Goal: Check status: Check status

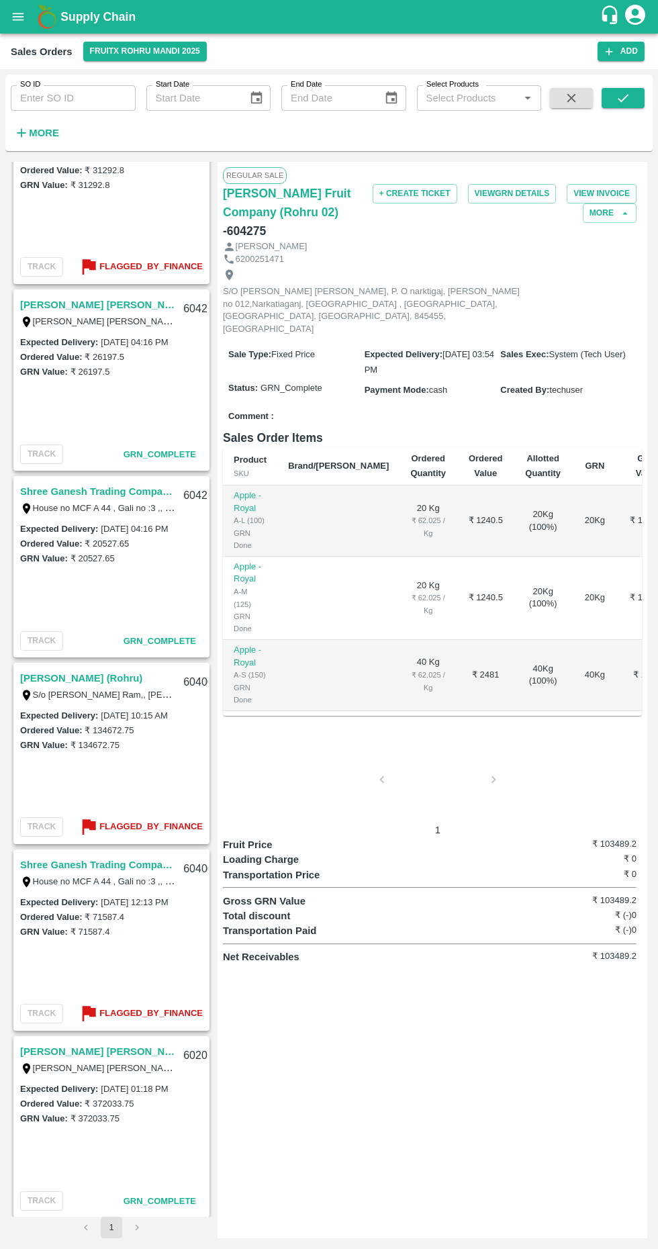
scroll to position [625, 0]
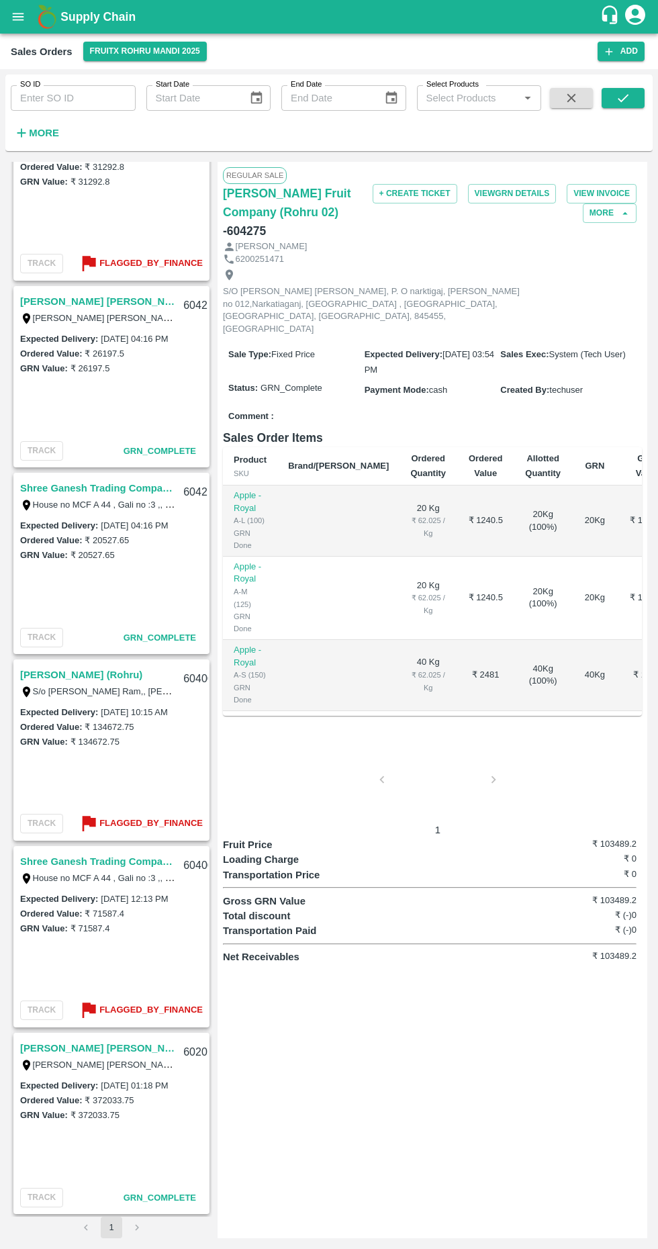
click at [122, 1045] on link "[PERSON_NAME] [PERSON_NAME] (Parala)" at bounding box center [97, 1047] width 155 height 17
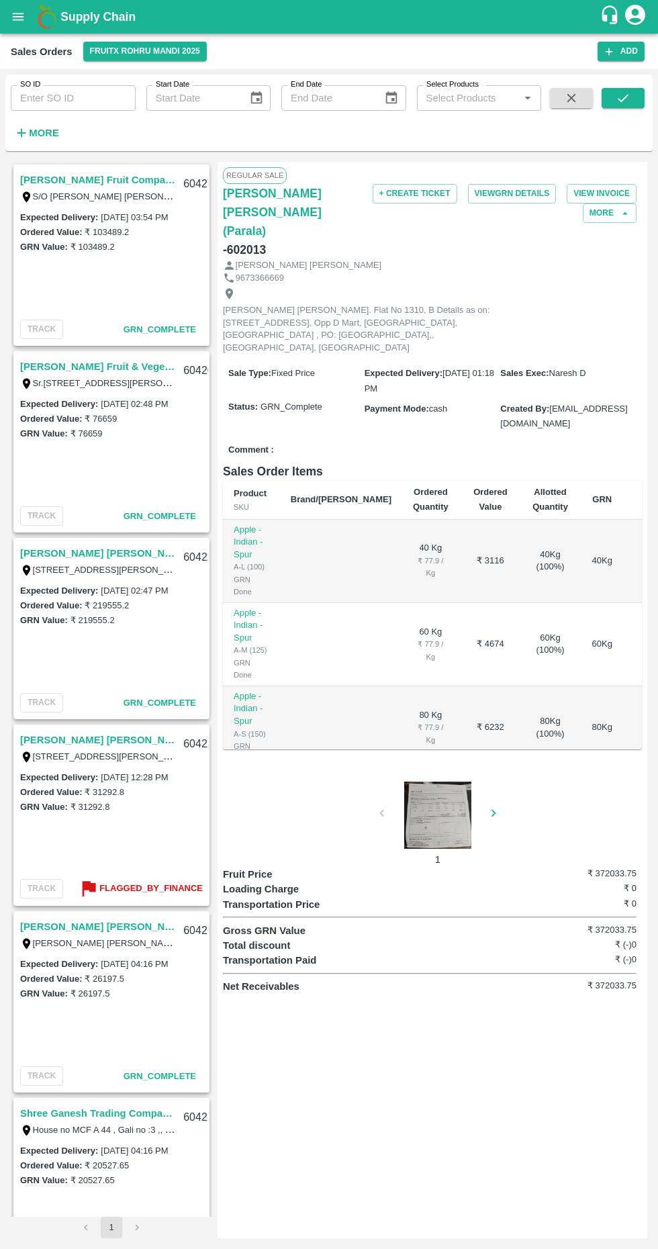
click at [87, 789] on label "₹ 31292.8" at bounding box center [105, 792] width 40 height 10
click at [128, 732] on link "[PERSON_NAME] [PERSON_NAME](Padru)" at bounding box center [97, 739] width 155 height 17
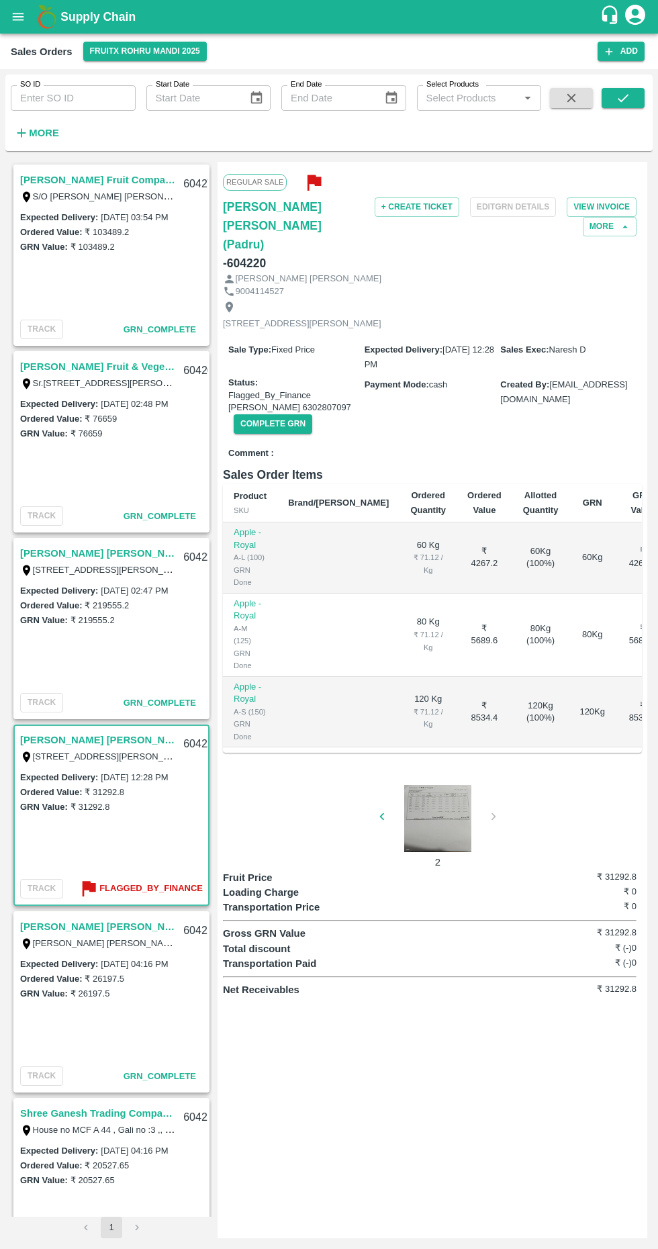
click at [375, 785] on div "2" at bounding box center [432, 822] width 419 height 96
click at [383, 801] on div "1" at bounding box center [432, 822] width 419 height 96
click at [426, 799] on div at bounding box center [437, 818] width 101 height 67
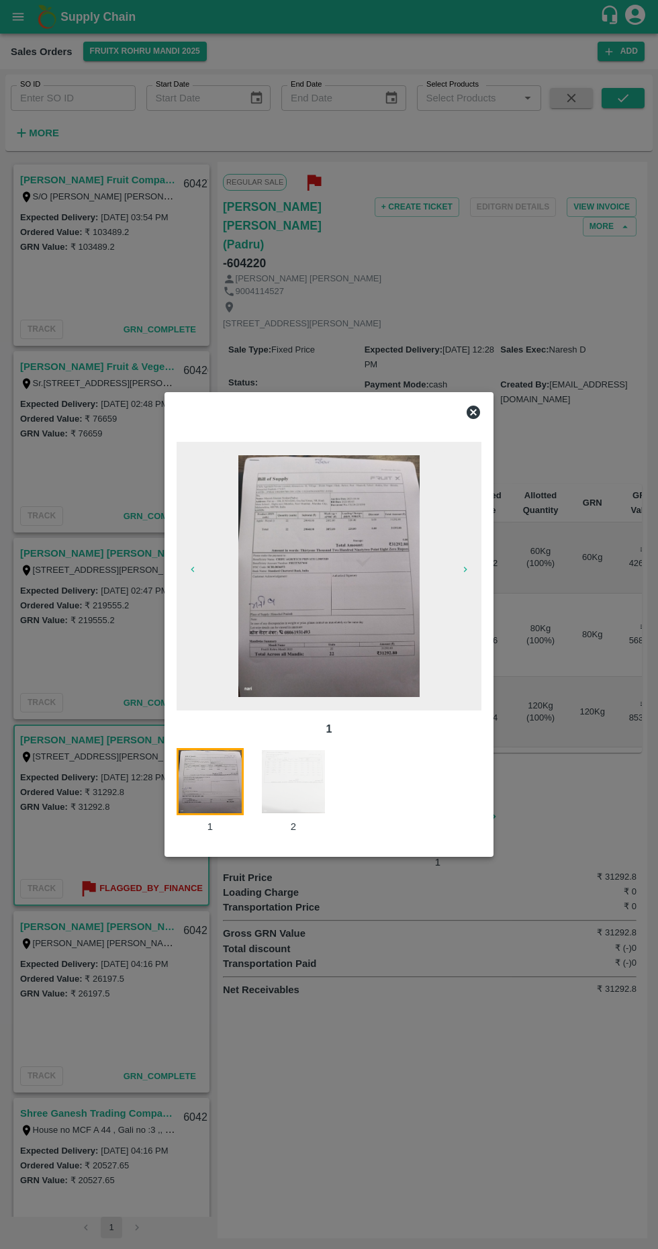
click at [326, 596] on img at bounding box center [328, 576] width 181 height 242
click at [485, 394] on div "1 1 2" at bounding box center [328, 624] width 329 height 465
click at [484, 411] on div at bounding box center [328, 412] width 315 height 27
click at [473, 411] on icon at bounding box center [473, 412] width 16 height 16
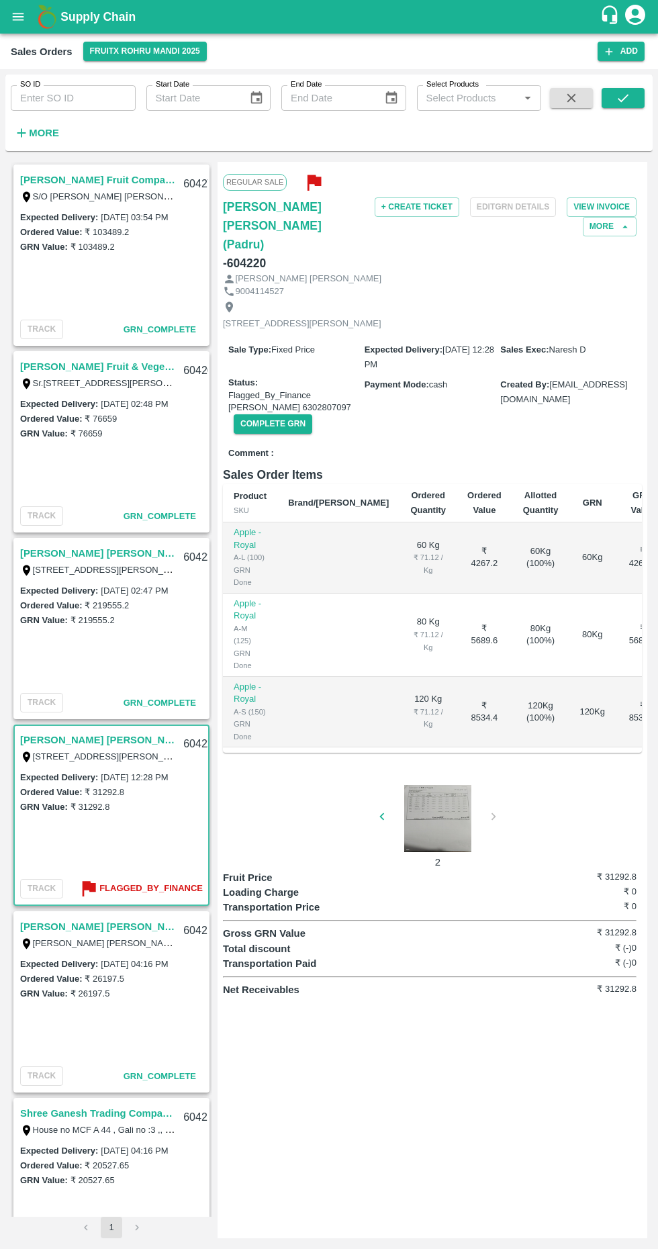
click at [460, 442] on div "Comment :" at bounding box center [432, 453] width 419 height 23
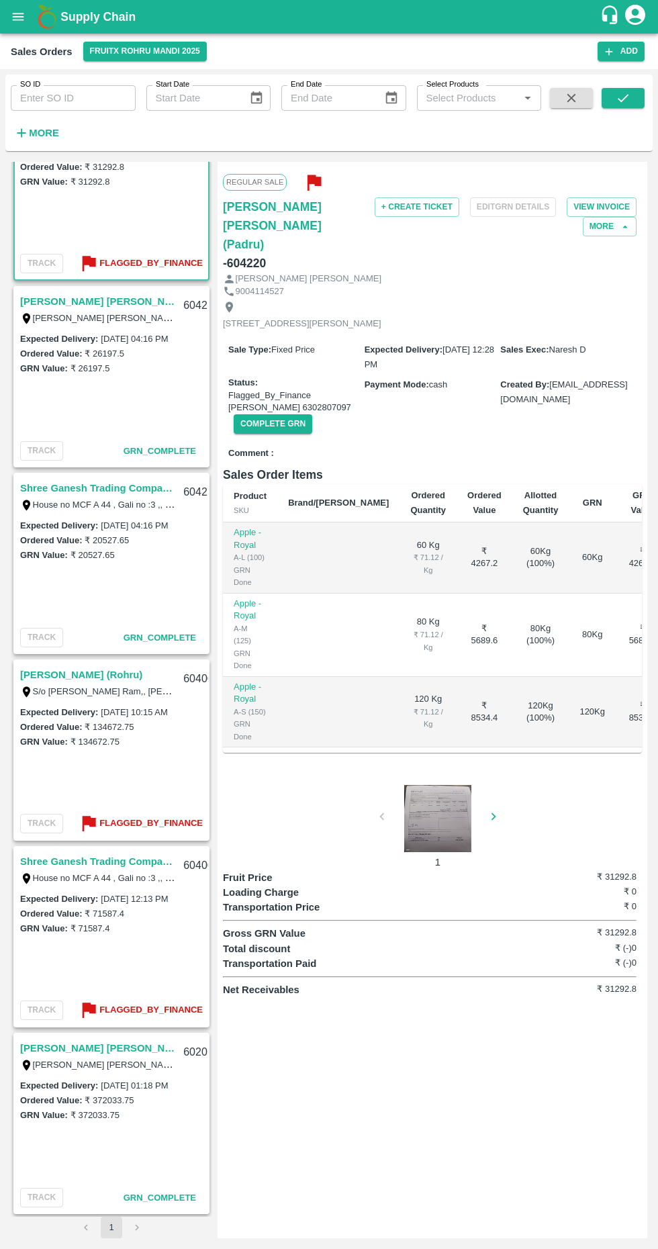
click at [434, 808] on div at bounding box center [437, 818] width 101 height 67
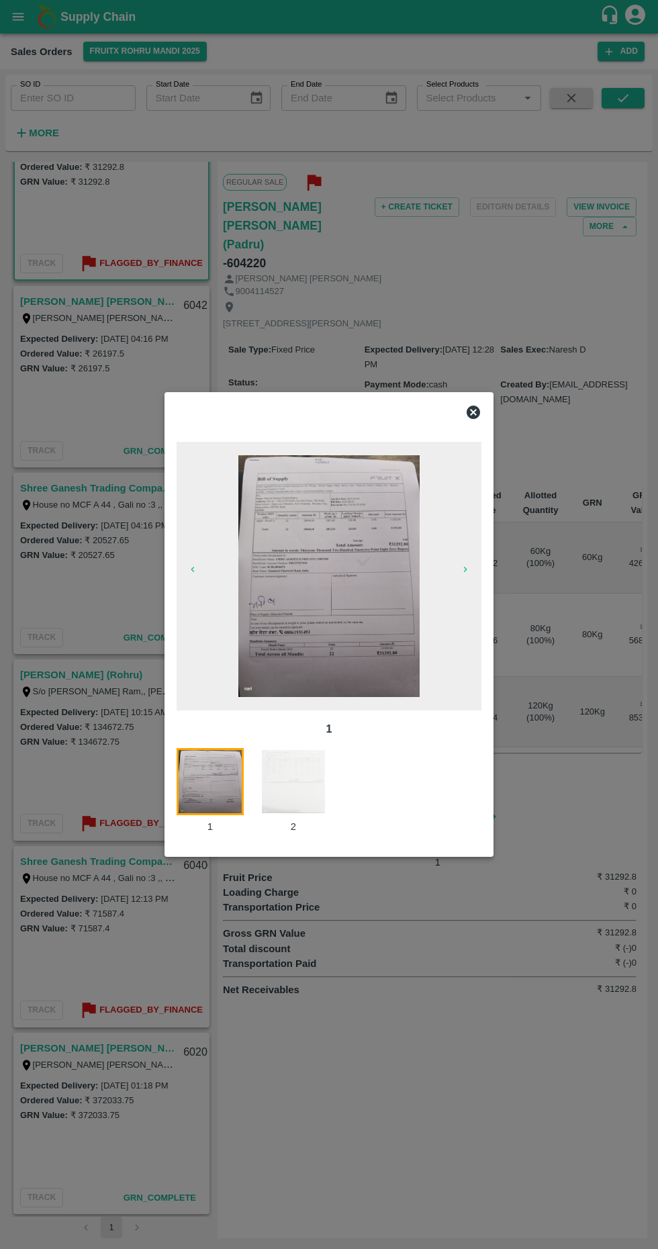
click at [322, 599] on img at bounding box center [328, 576] width 181 height 242
click at [484, 399] on div at bounding box center [328, 412] width 315 height 27
click at [458, 407] on div at bounding box center [313, 409] width 294 height 32
click at [458, 401] on div at bounding box center [313, 409] width 294 height 32
click at [466, 407] on icon at bounding box center [473, 412] width 16 height 16
